Goal: Transaction & Acquisition: Purchase product/service

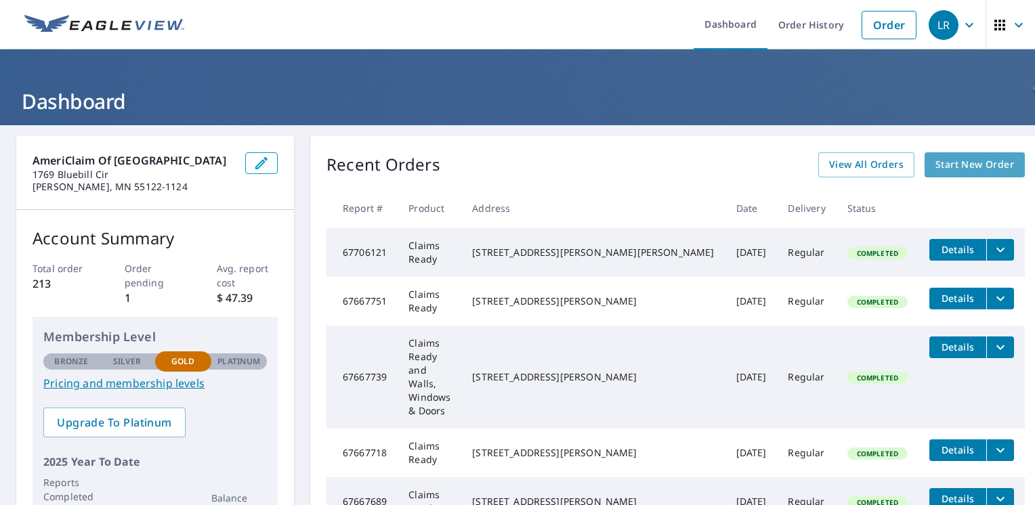
click at [949, 161] on span "Start New Order" at bounding box center [975, 165] width 79 height 17
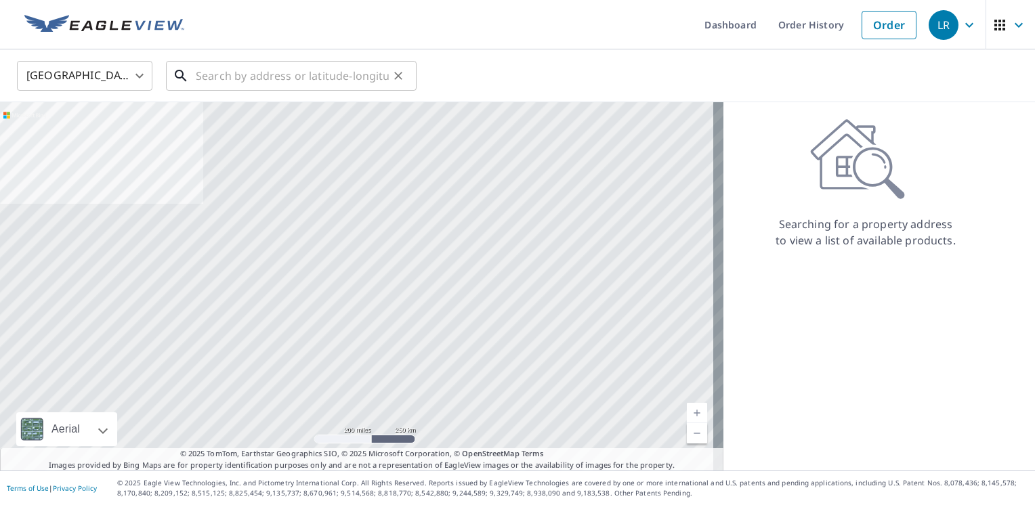
click at [332, 79] on input "text" at bounding box center [292, 76] width 193 height 38
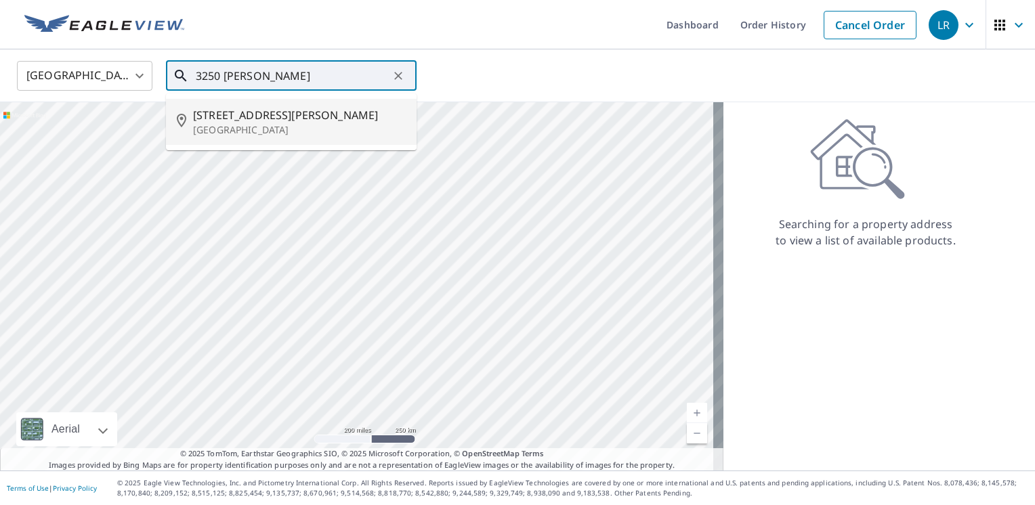
click at [274, 117] on span "[STREET_ADDRESS][PERSON_NAME]" at bounding box center [299, 115] width 213 height 16
type input "[STREET_ADDRESS][PERSON_NAME]"
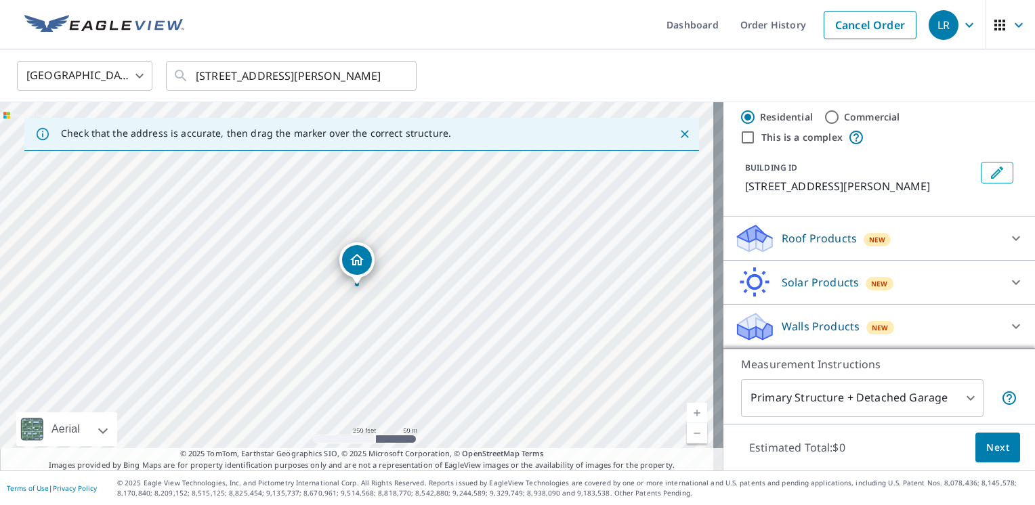
scroll to position [24, 0]
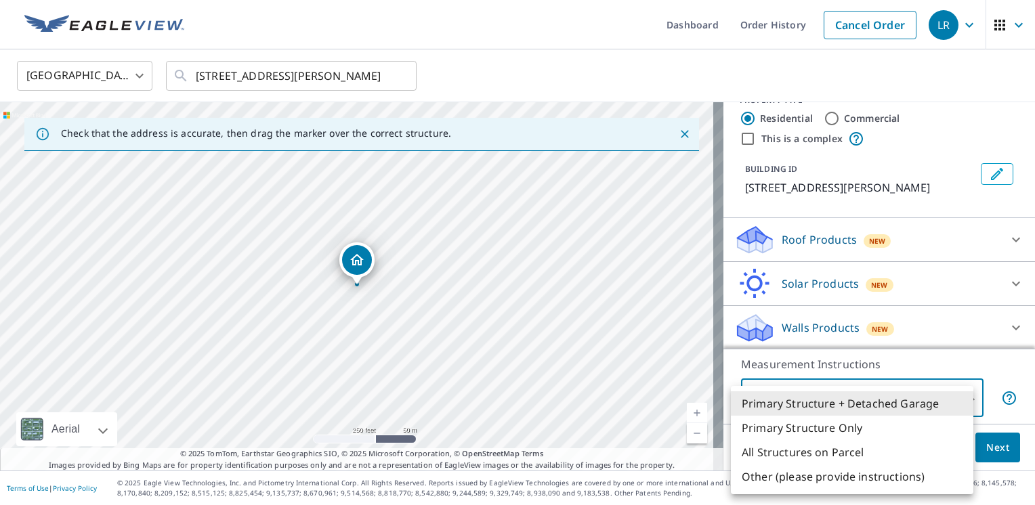
click at [962, 396] on body "LR LR Dashboard Order History Cancel Order LR [GEOGRAPHIC_DATA] US ​ [STREET_AD…" at bounding box center [517, 252] width 1035 height 505
click at [878, 426] on li "Primary Structure Only" at bounding box center [852, 428] width 243 height 24
type input "2"
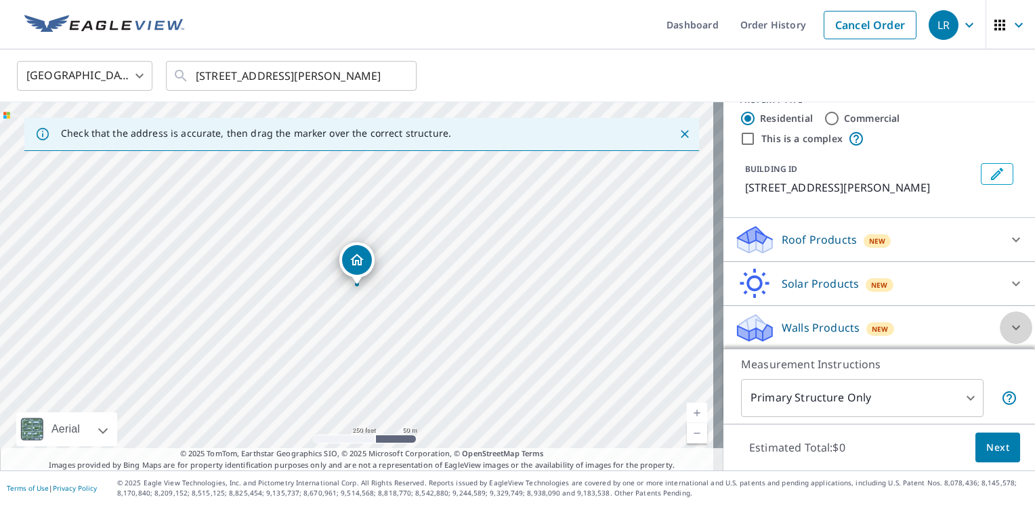
click at [1008, 325] on icon at bounding box center [1016, 328] width 16 height 16
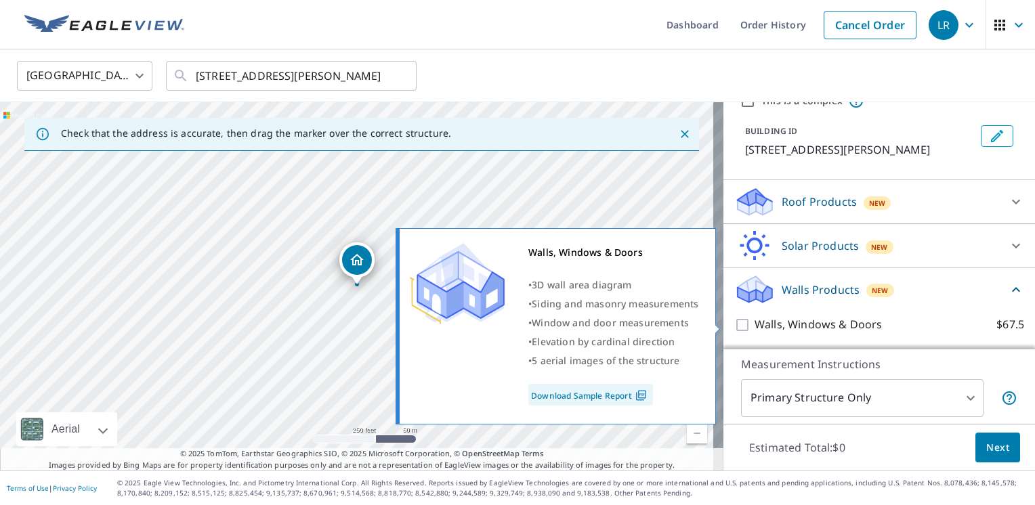
click at [734, 324] on input "Walls, Windows & Doors $67.5" at bounding box center [744, 325] width 20 height 16
checkbox input "true"
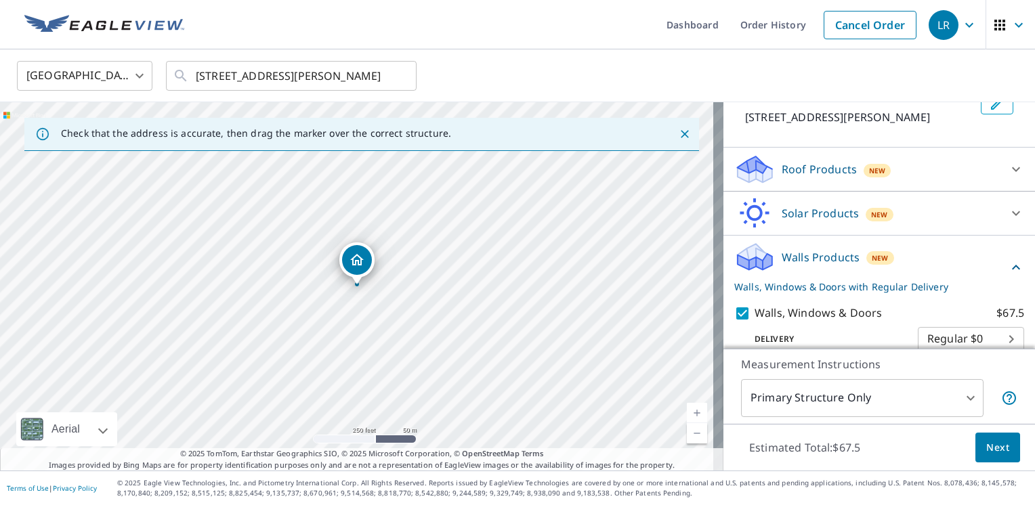
scroll to position [113, 0]
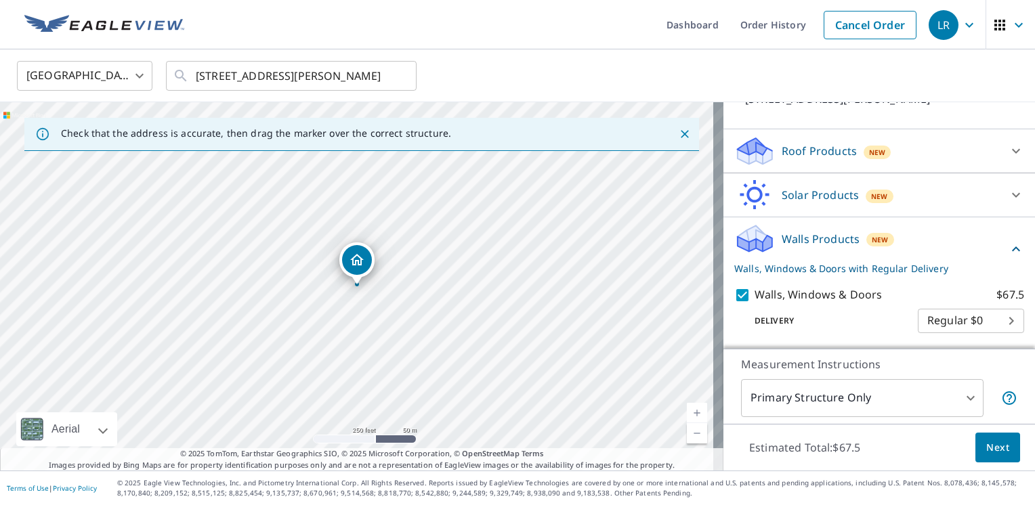
click at [991, 447] on span "Next" at bounding box center [997, 448] width 23 height 17
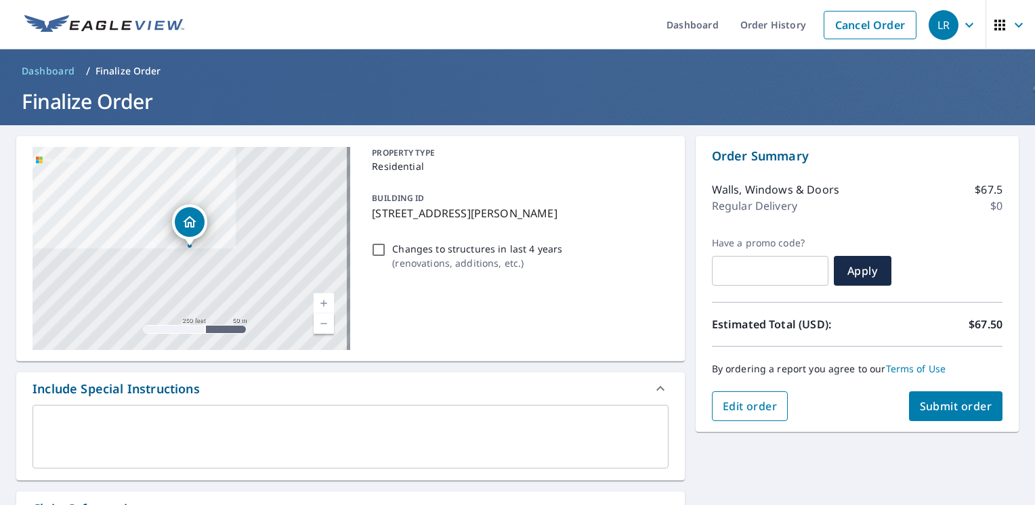
click at [747, 404] on span "Edit order" at bounding box center [750, 406] width 55 height 15
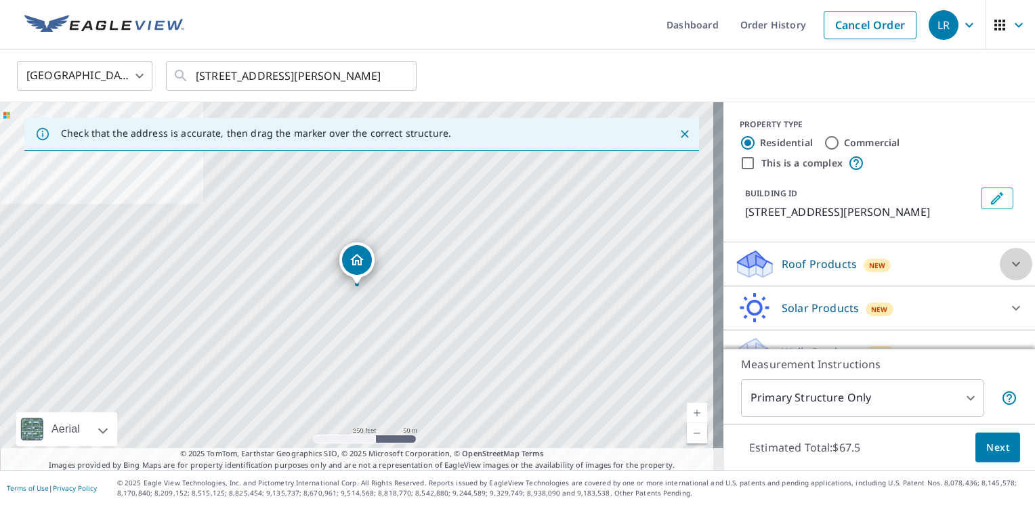
click at [1008, 262] on icon at bounding box center [1016, 264] width 16 height 16
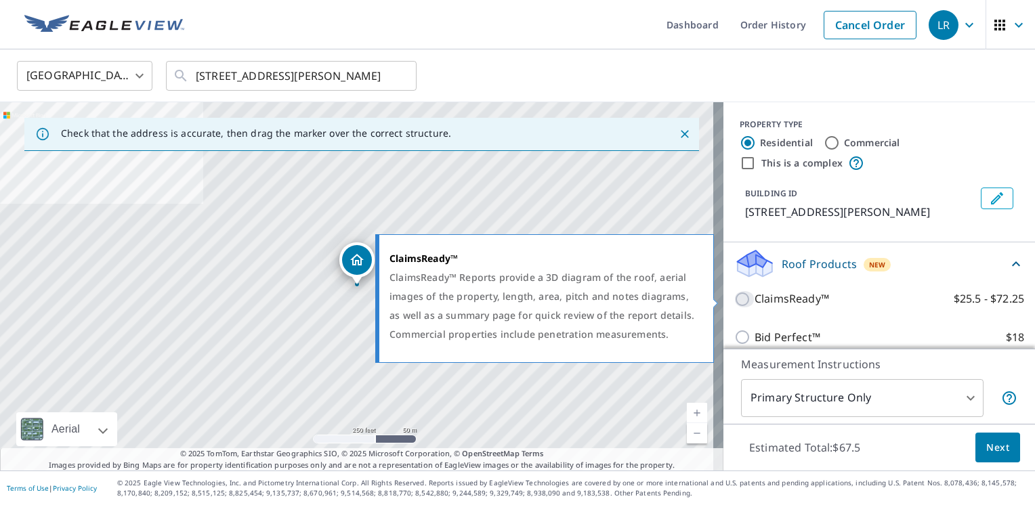
click at [734, 301] on input "ClaimsReady™ $25.5 - $72.25" at bounding box center [744, 299] width 20 height 16
checkbox input "true"
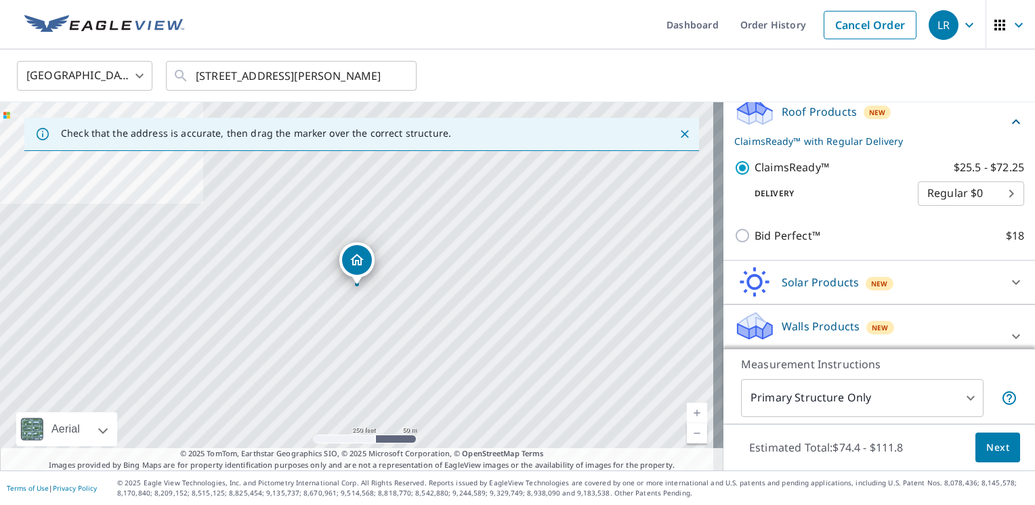
scroll to position [171, 0]
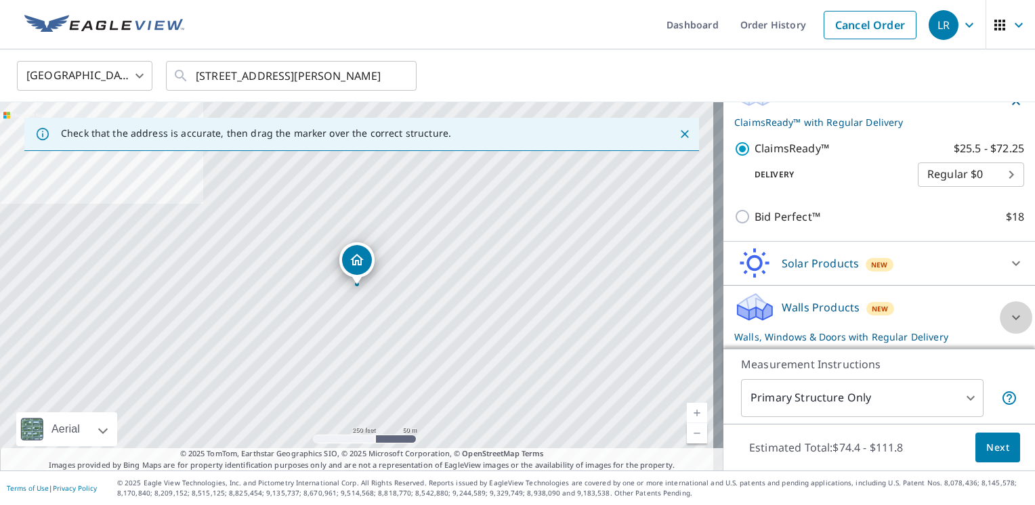
click at [1008, 320] on icon at bounding box center [1016, 318] width 16 height 16
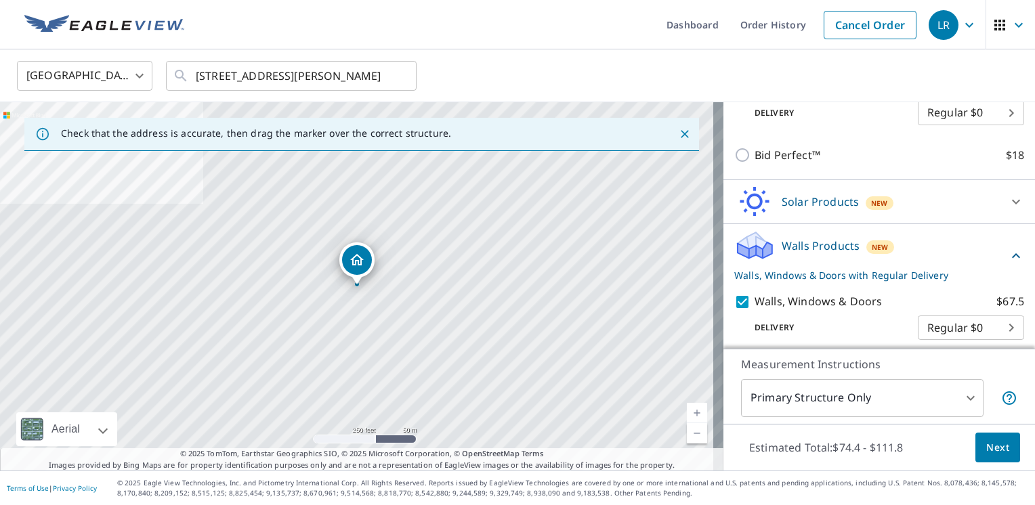
scroll to position [239, 0]
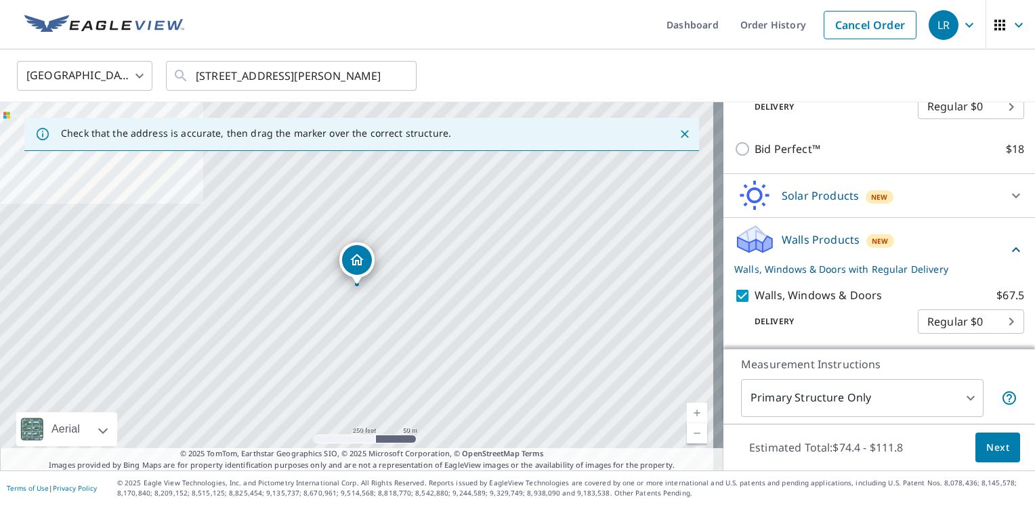
click at [986, 449] on span "Next" at bounding box center [997, 448] width 23 height 17
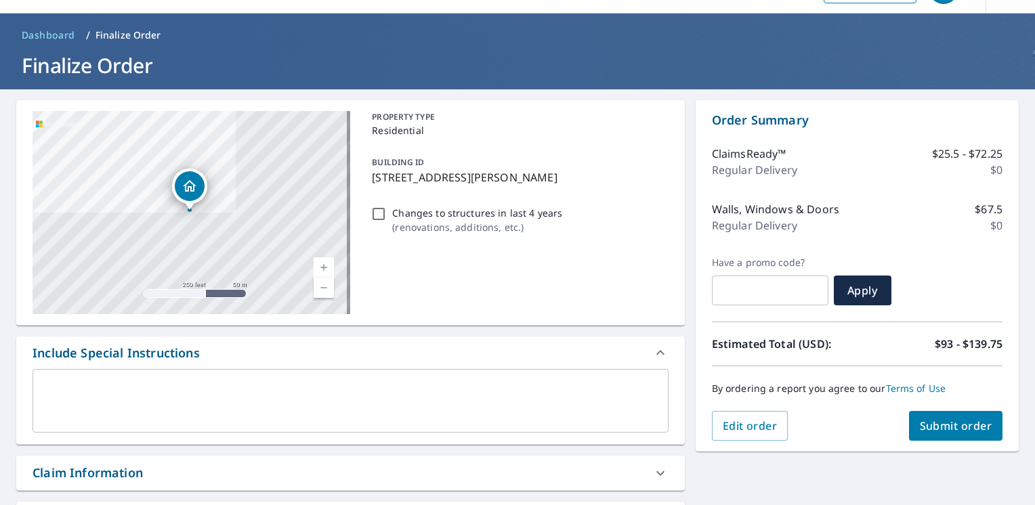
scroll to position [68, 0]
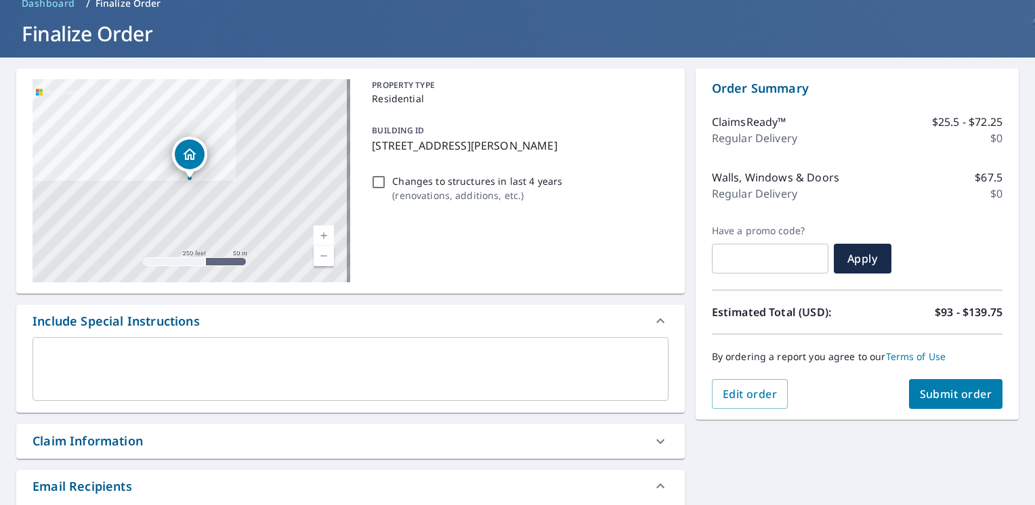
click at [932, 400] on span "Submit order" at bounding box center [956, 394] width 72 height 15
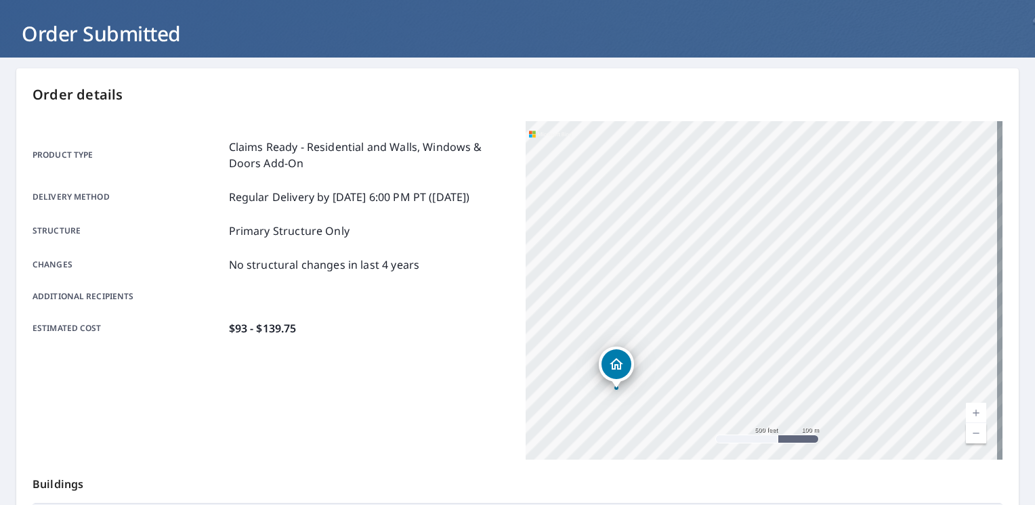
drag, startPoint x: 739, startPoint y: 274, endPoint x: 909, endPoint y: 161, distance: 203.9
click at [909, 161] on div "[STREET_ADDRESS][PERSON_NAME]" at bounding box center [764, 290] width 477 height 339
drag, startPoint x: 806, startPoint y: 282, endPoint x: 908, endPoint y: 209, distance: 125.2
click at [908, 209] on div "[STREET_ADDRESS][PERSON_NAME]" at bounding box center [764, 290] width 477 height 339
drag, startPoint x: 676, startPoint y: 213, endPoint x: 690, endPoint y: 270, distance: 57.8
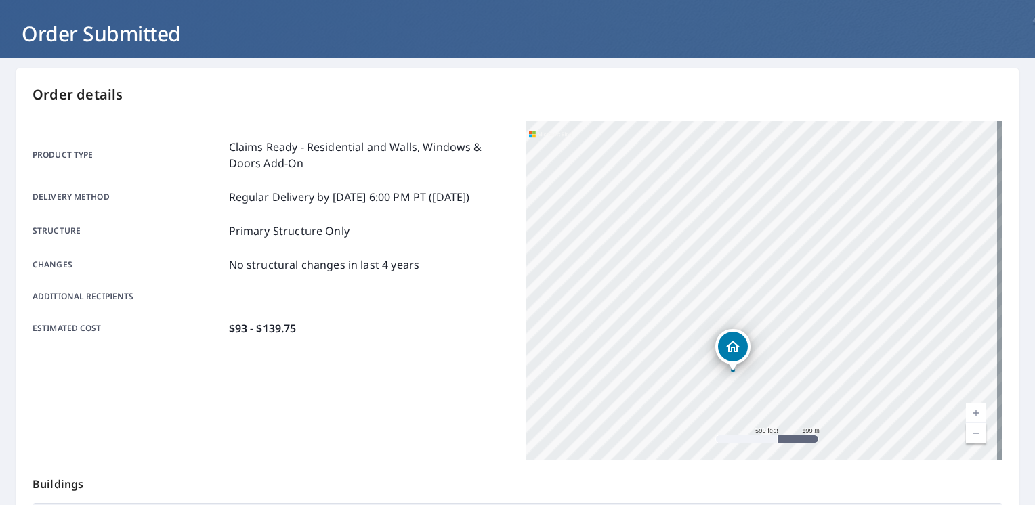
click at [690, 270] on div "[STREET_ADDRESS][PERSON_NAME]" at bounding box center [764, 290] width 477 height 339
drag, startPoint x: 626, startPoint y: 178, endPoint x: 693, endPoint y: 268, distance: 112.9
click at [693, 268] on div "[STREET_ADDRESS][PERSON_NAME]" at bounding box center [764, 290] width 477 height 339
drag, startPoint x: 607, startPoint y: 202, endPoint x: 783, endPoint y: 259, distance: 184.5
click at [783, 259] on div "[STREET_ADDRESS][PERSON_NAME]" at bounding box center [764, 290] width 477 height 339
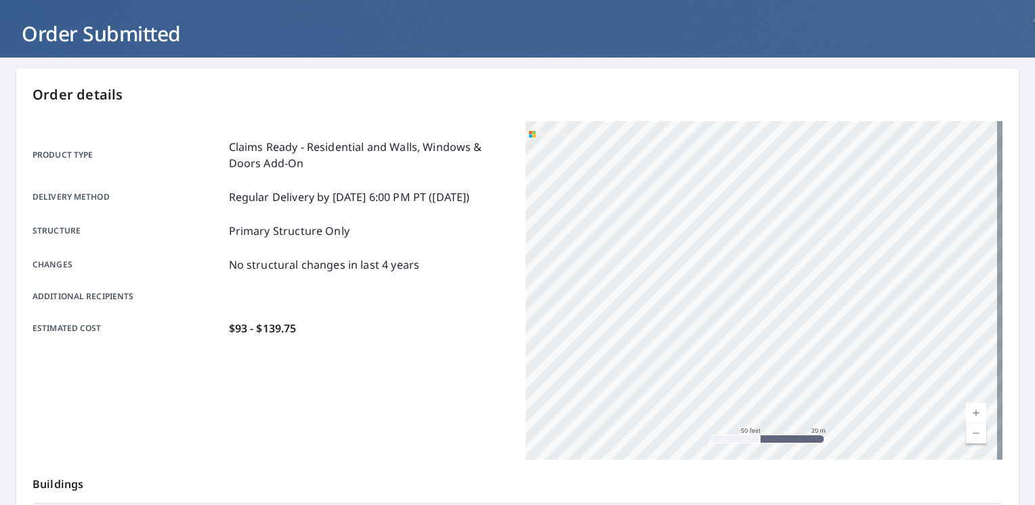
drag, startPoint x: 701, startPoint y: 226, endPoint x: 827, endPoint y: 283, distance: 138.3
click at [827, 283] on div "[STREET_ADDRESS][PERSON_NAME]" at bounding box center [764, 290] width 477 height 339
drag, startPoint x: 778, startPoint y: 253, endPoint x: 841, endPoint y: 318, distance: 90.6
click at [841, 318] on div "[STREET_ADDRESS][PERSON_NAME]" at bounding box center [764, 290] width 477 height 339
